Goal: Transaction & Acquisition: Purchase product/service

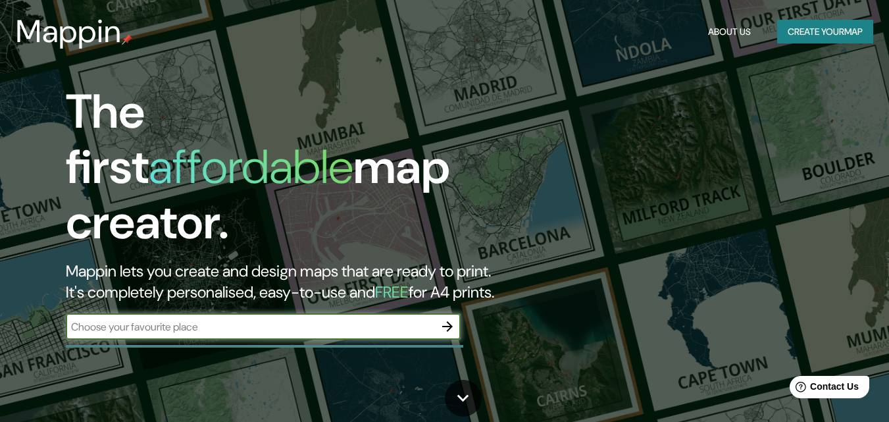
click at [450, 318] on icon "button" at bounding box center [448, 326] width 16 height 16
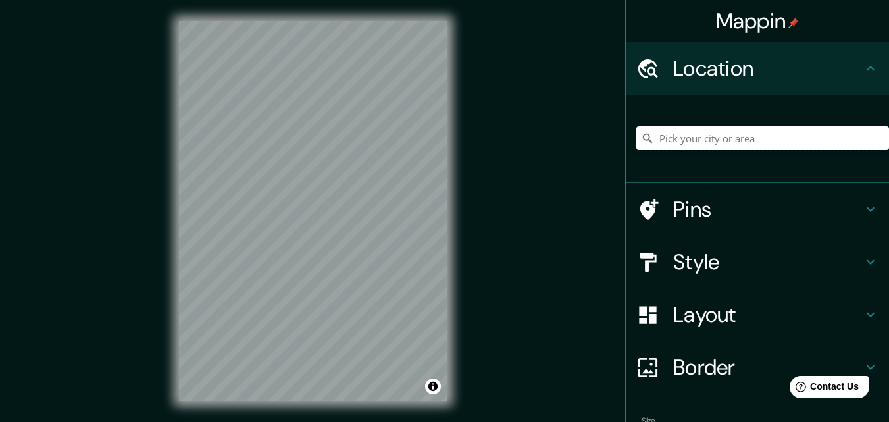
click at [669, 136] on input "Pick your city or area" at bounding box center [762, 138] width 253 height 24
click at [540, 162] on div "Mappin Ubicación Patas Estilo Disposición Borde Elige un borde. Consejo : puede…" at bounding box center [444, 221] width 889 height 443
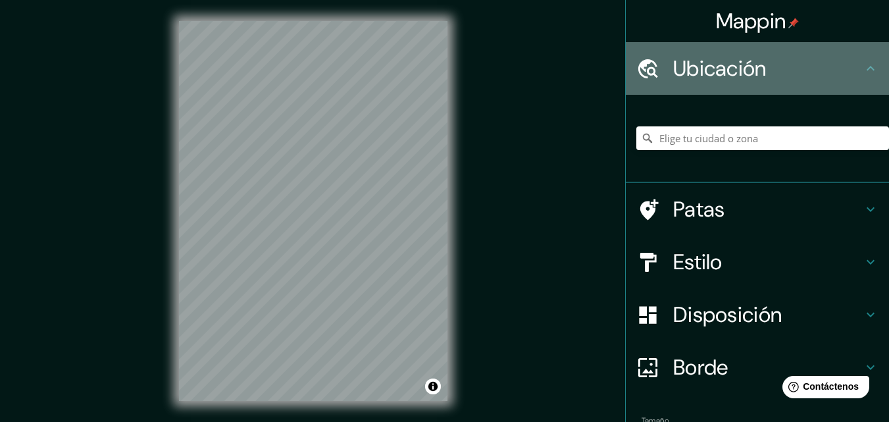
click at [679, 63] on font "Ubicación" at bounding box center [719, 69] width 93 height 28
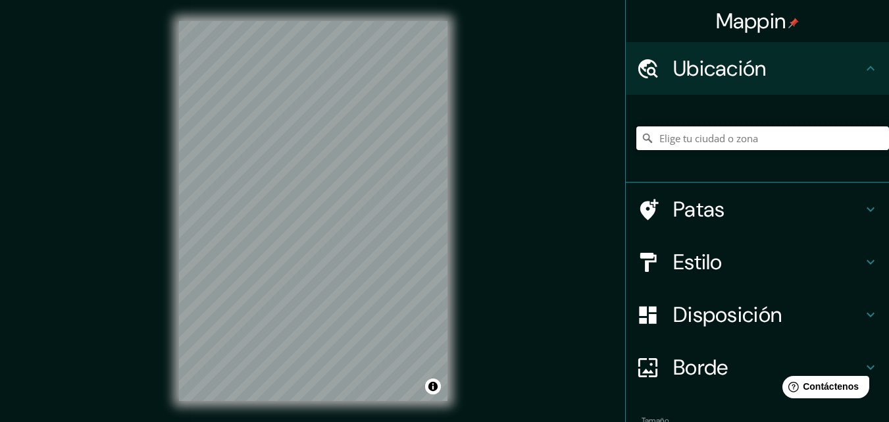
click at [661, 139] on input "Elige tu ciudad o zona" at bounding box center [762, 138] width 253 height 24
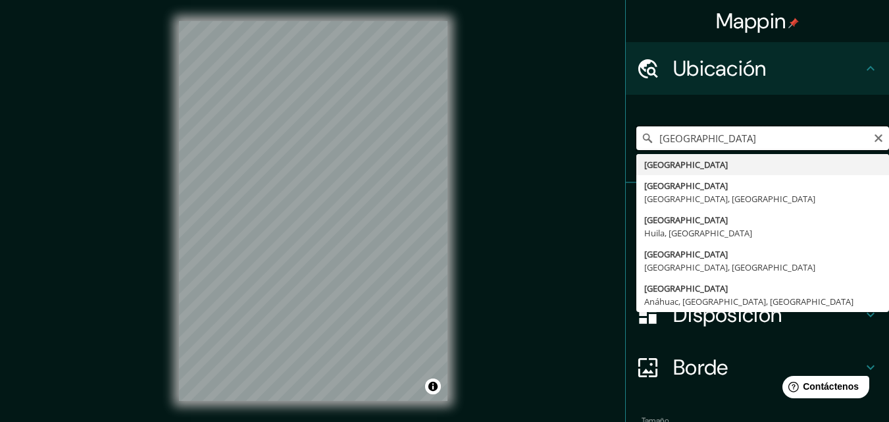
click at [717, 131] on input "[GEOGRAPHIC_DATA]" at bounding box center [762, 138] width 253 height 24
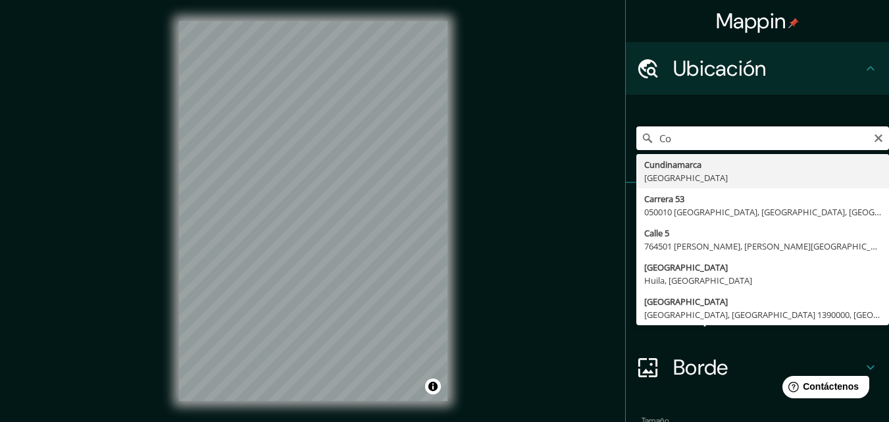
type input "C"
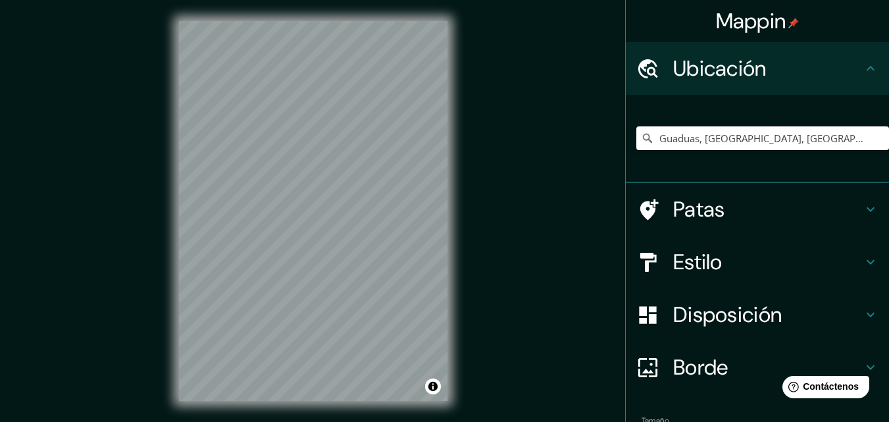
type input "Guaduas, [GEOGRAPHIC_DATA], [GEOGRAPHIC_DATA]"
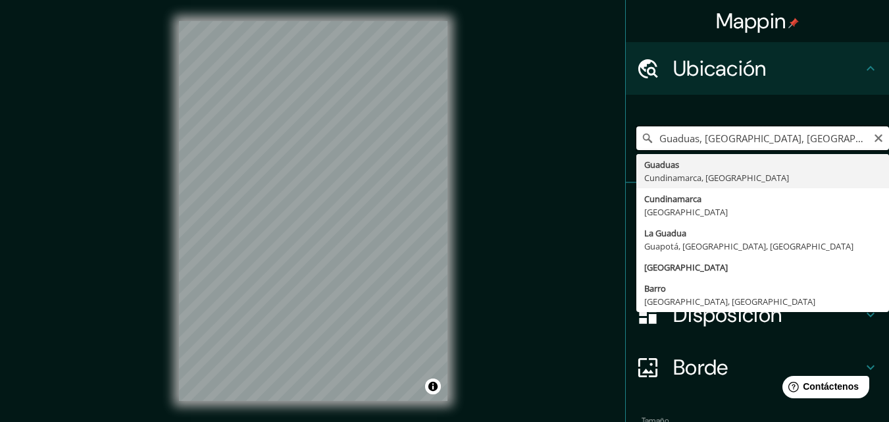
click at [700, 138] on input "Guaduas, [GEOGRAPHIC_DATA], [GEOGRAPHIC_DATA]" at bounding box center [762, 138] width 253 height 24
click at [835, 138] on input "Guaduas, [GEOGRAPHIC_DATA], [GEOGRAPHIC_DATA]" at bounding box center [762, 138] width 253 height 24
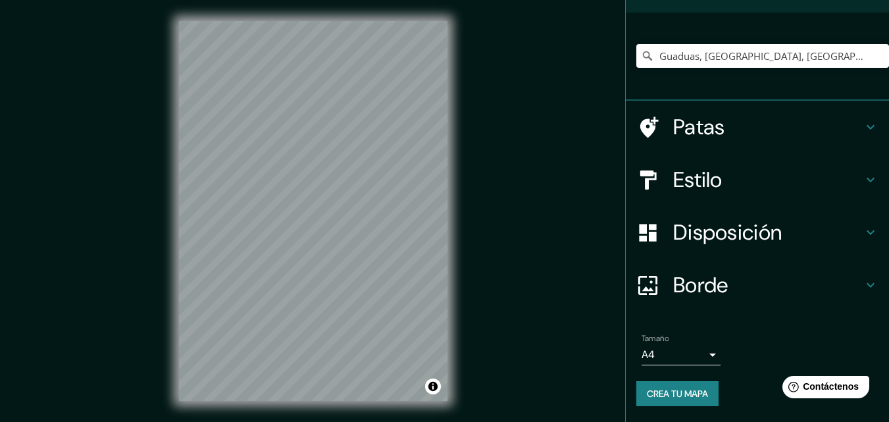
scroll to position [82, 0]
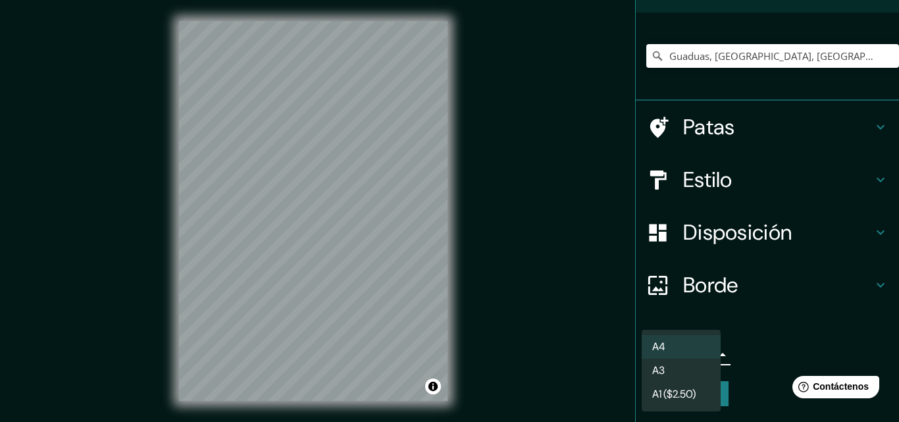
click at [699, 353] on body "Mappin Ubicación Guaduas, [GEOGRAPHIC_DATA], [GEOGRAPHIC_DATA] Guaduas Cundinam…" at bounding box center [449, 211] width 899 height 422
click at [684, 374] on li "A3" at bounding box center [681, 371] width 79 height 24
type input "a4"
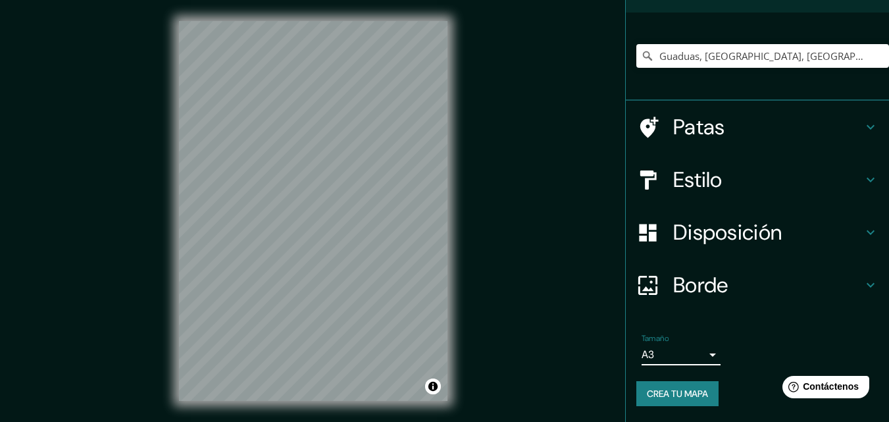
click at [659, 397] on font "Crea tu mapa" at bounding box center [677, 394] width 61 height 12
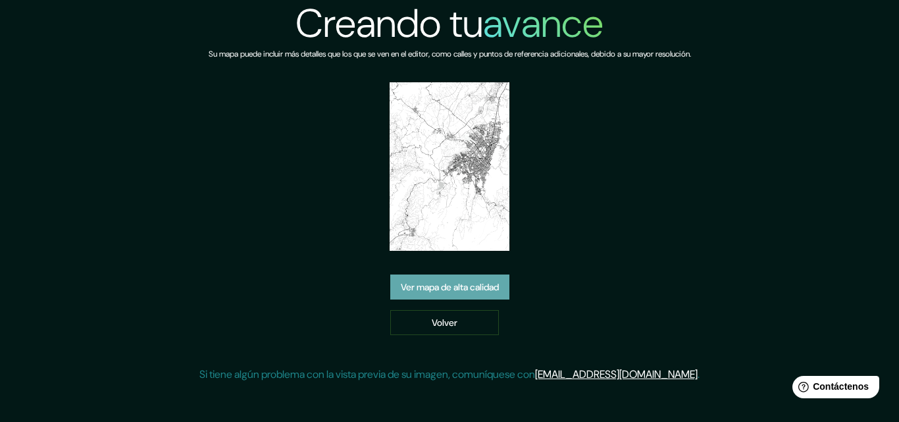
click at [470, 286] on font "Ver mapa de alta calidad" at bounding box center [450, 288] width 98 height 12
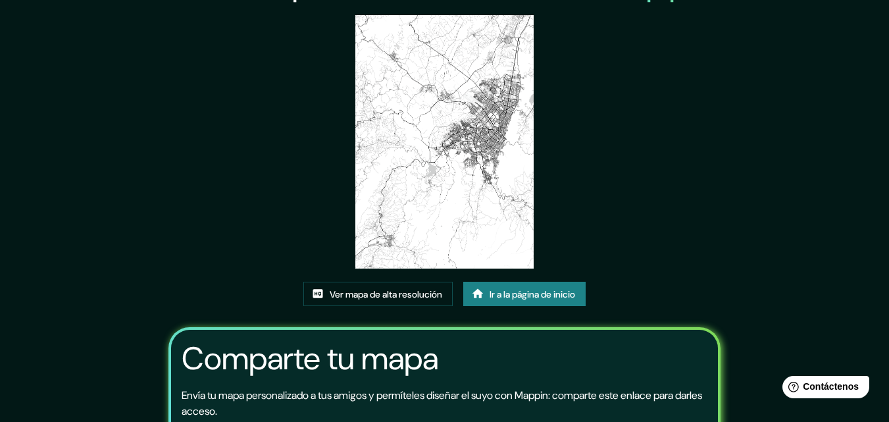
scroll to position [66, 0]
